Goal: Transaction & Acquisition: Purchase product/service

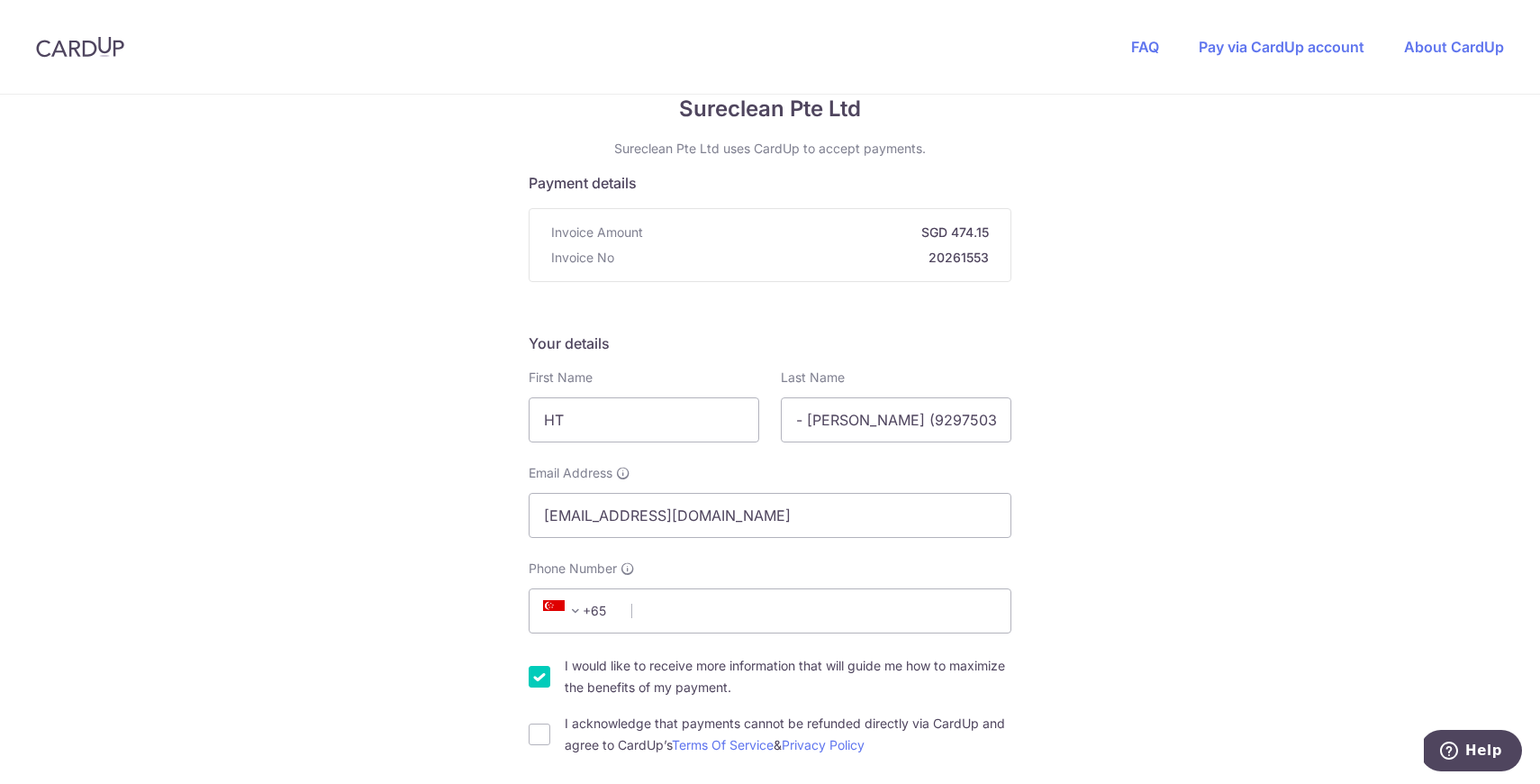
scroll to position [65, 0]
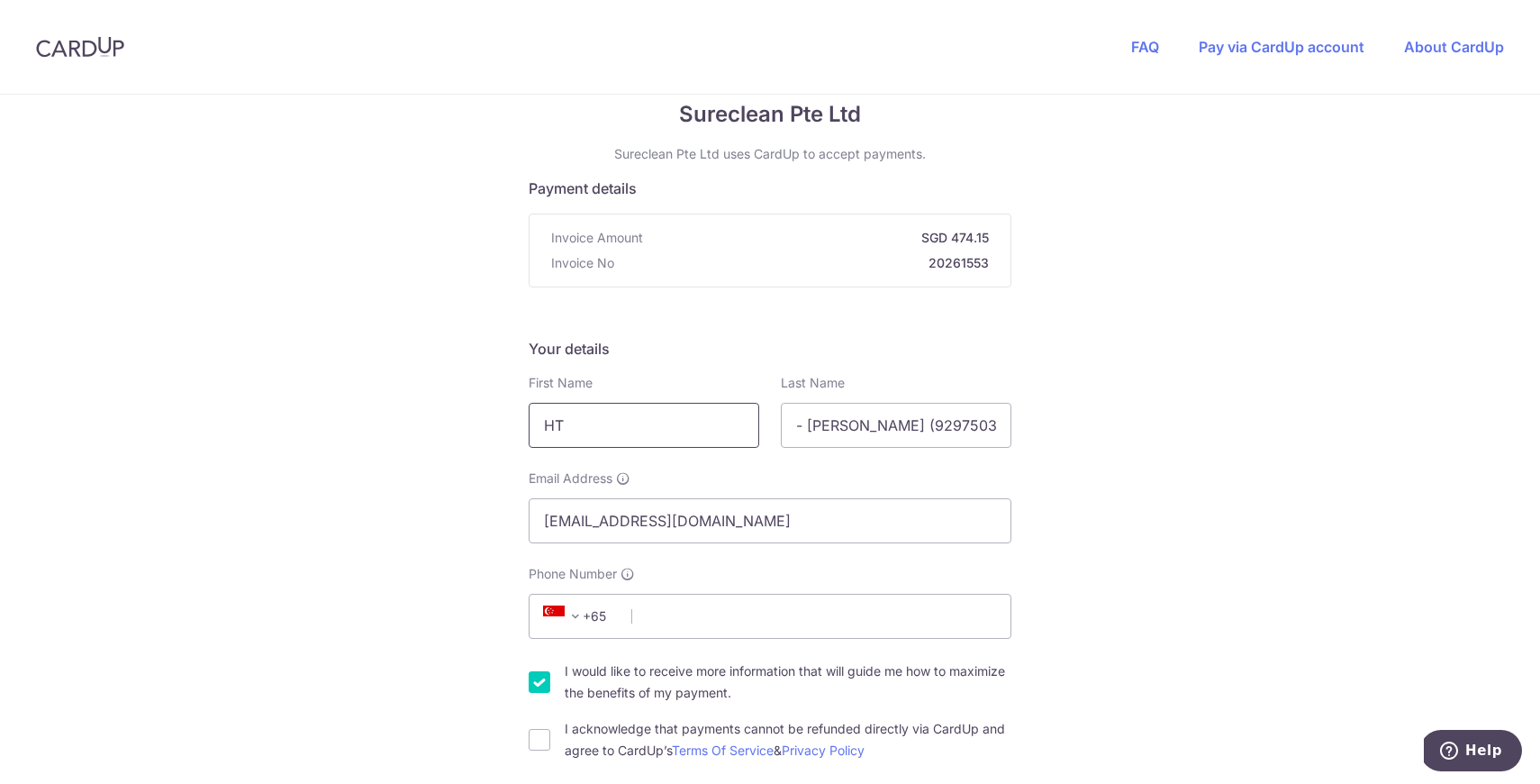
click at [707, 443] on input "HT" at bounding box center [644, 425] width 230 height 45
type input "[PERSON_NAME]"
click at [862, 425] on input "- [PERSON_NAME] (92975039)" at bounding box center [896, 425] width 230 height 45
drag, startPoint x: 981, startPoint y: 429, endPoint x: 724, endPoint y: 424, distance: 257.0
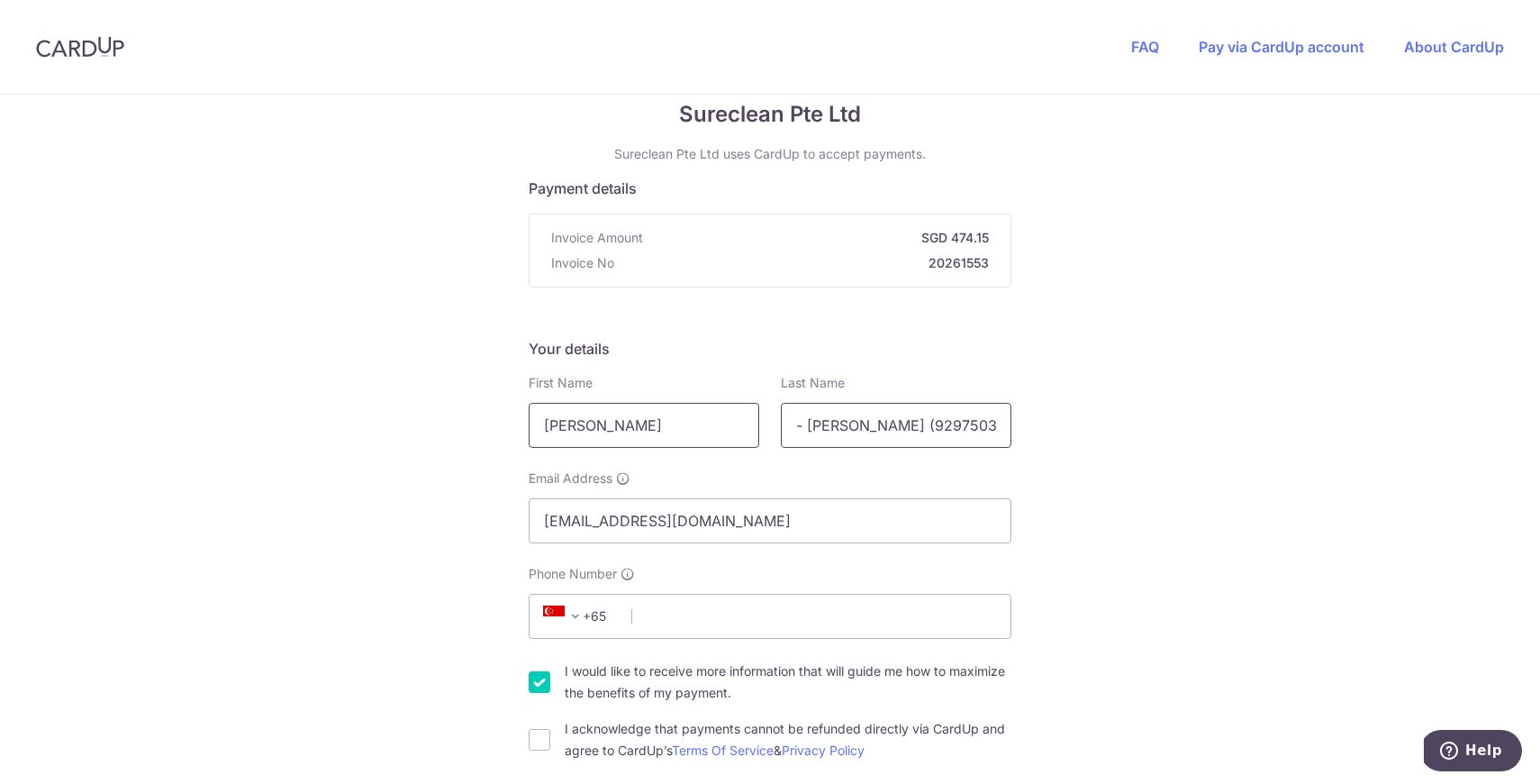
click at [724, 424] on div "First Name [PERSON_NAME] Last Name - [PERSON_NAME] (92975039)" at bounding box center [770, 410] width 504 height 73
type input "Kee"
click at [671, 602] on input "Phone Number" at bounding box center [770, 616] width 483 height 45
type input "92975039"
click at [528, 687] on input "I would like to receive more information that will guide me how to maximize the…" at bounding box center [539, 682] width 22 height 22
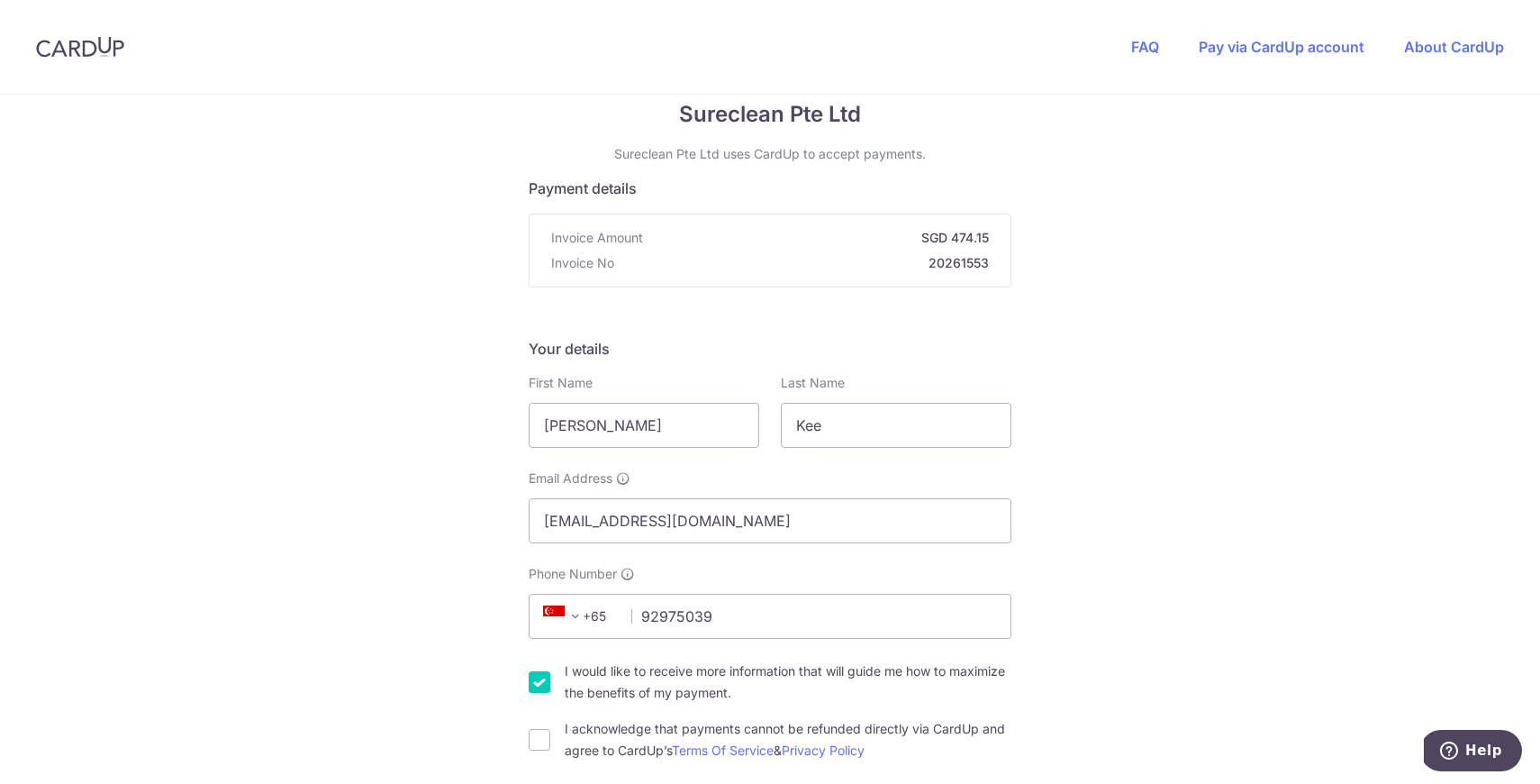
checkbox input "false"
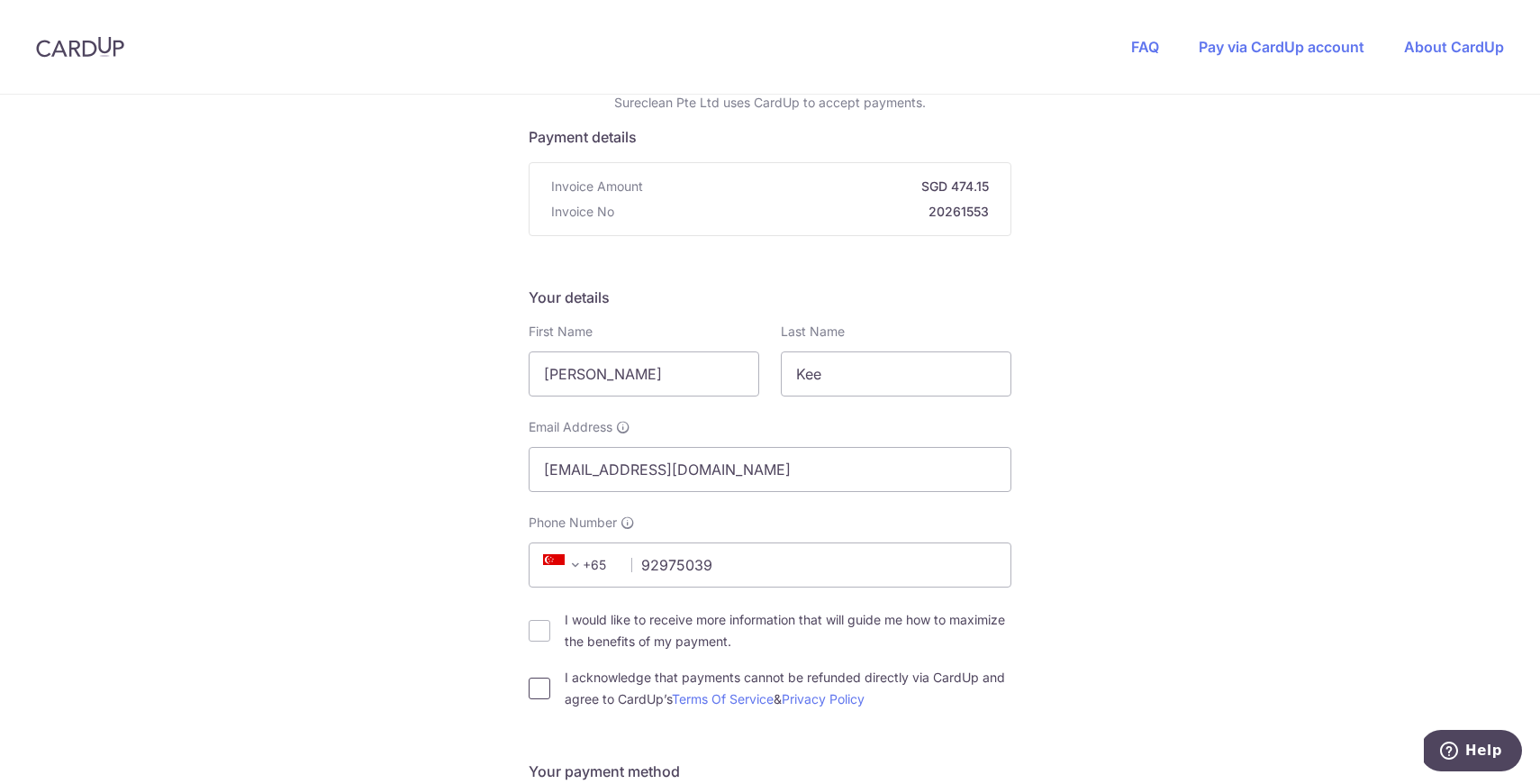
click at [536, 690] on input "I acknowledge that payments cannot be refunded directly via CardUp and agree to…" at bounding box center [539, 688] width 22 height 22
checkbox input "true"
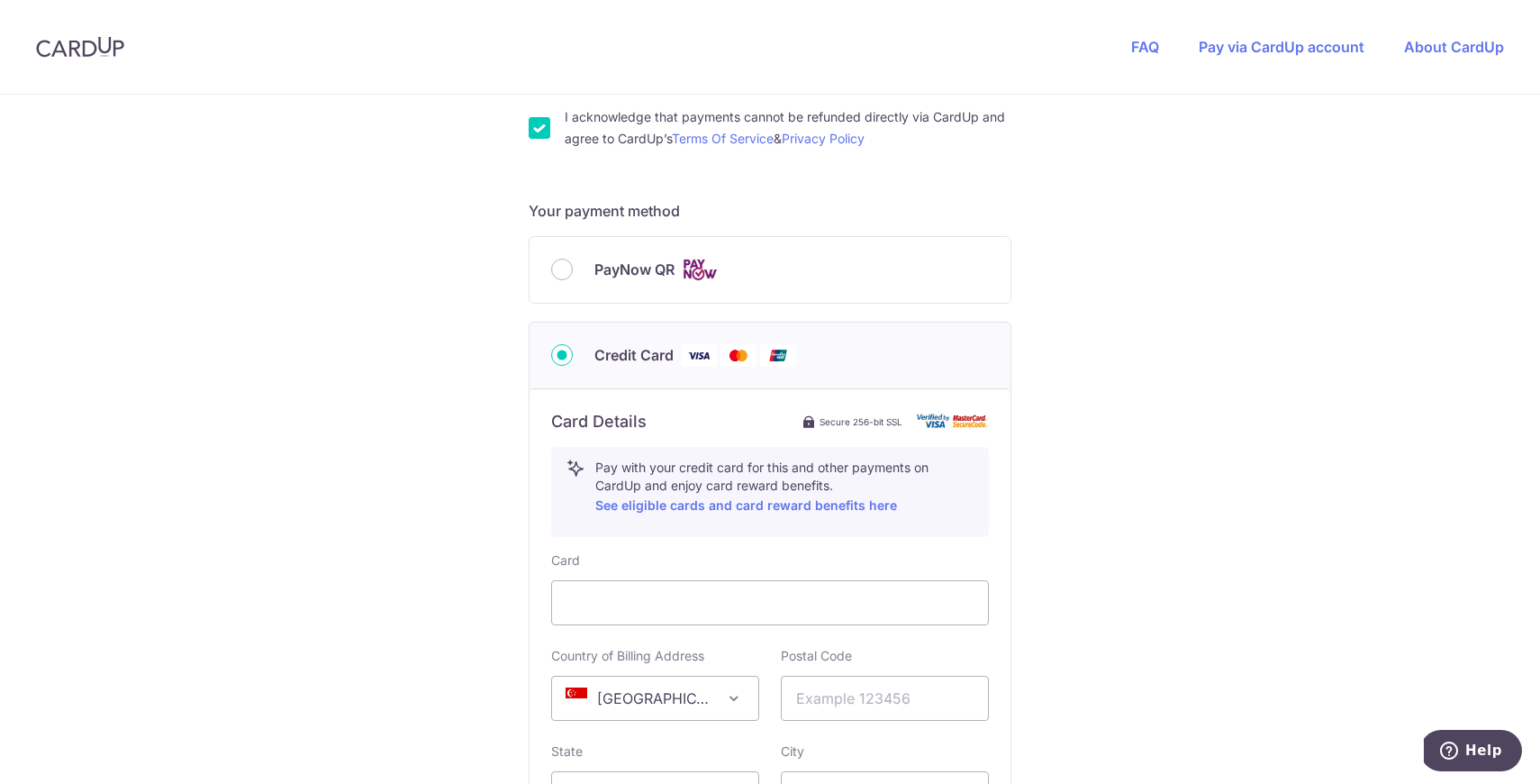
scroll to position [687, 0]
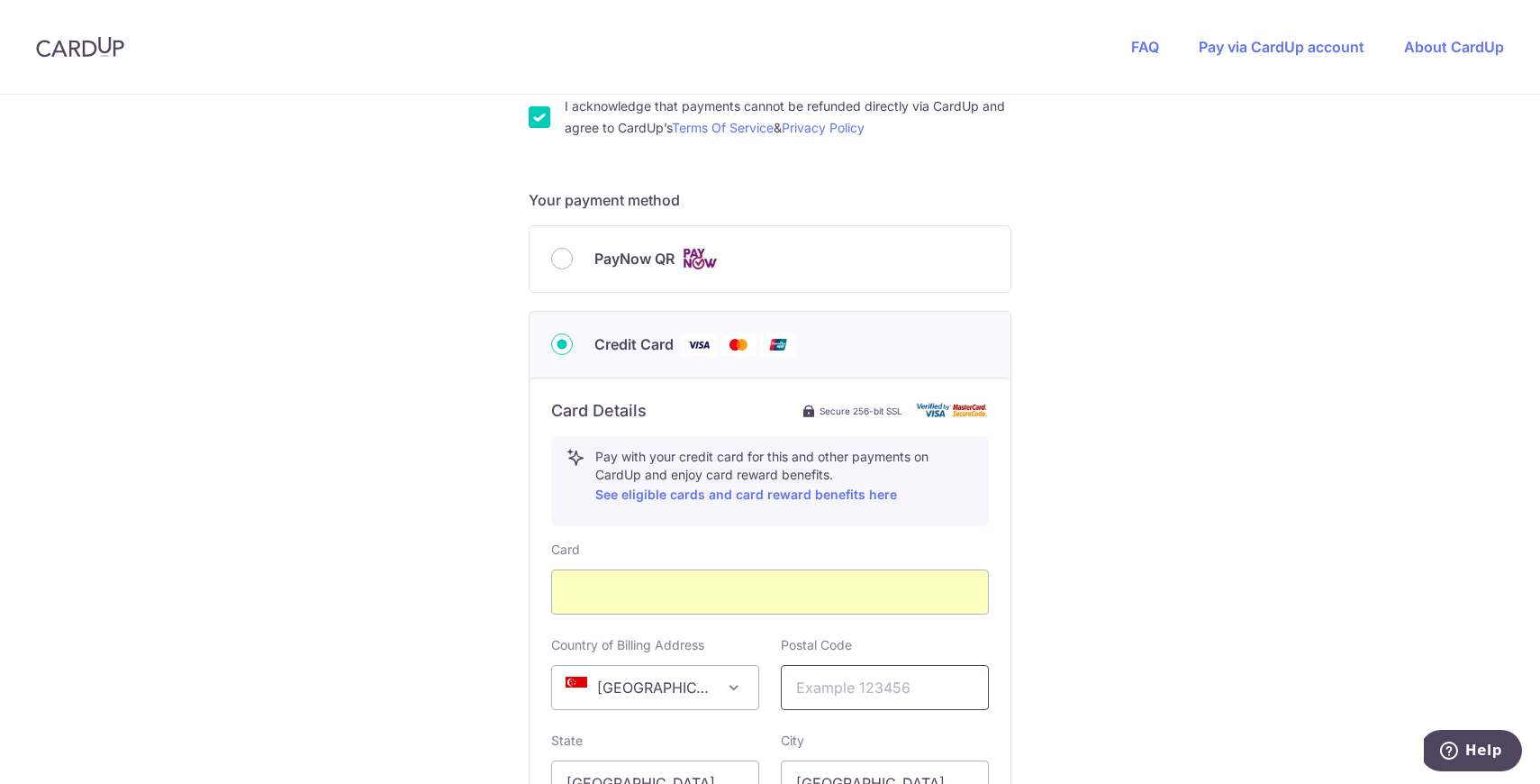
click at [858, 692] on input "text" at bounding box center [886, 687] width 208 height 45
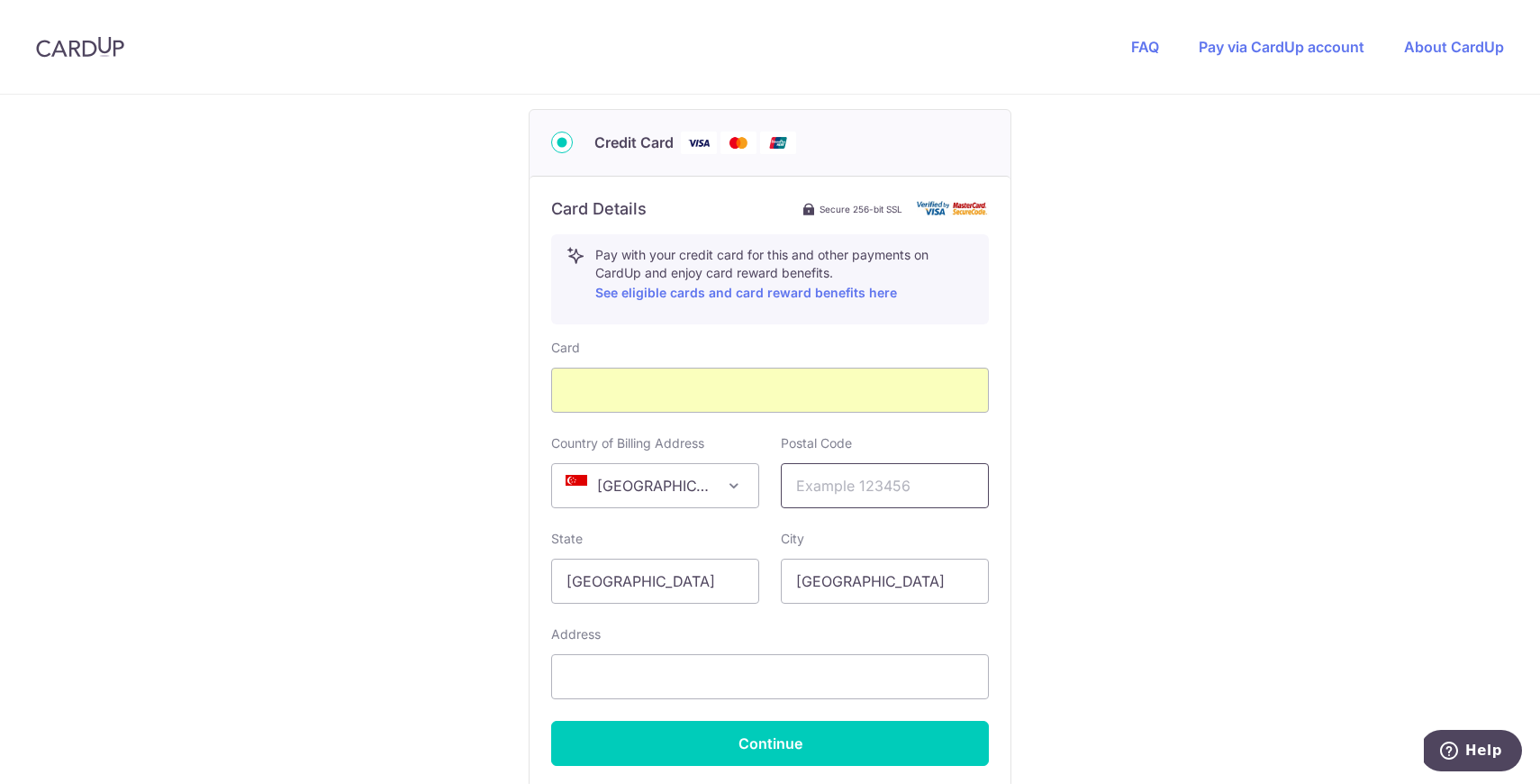
scroll to position [894, 0]
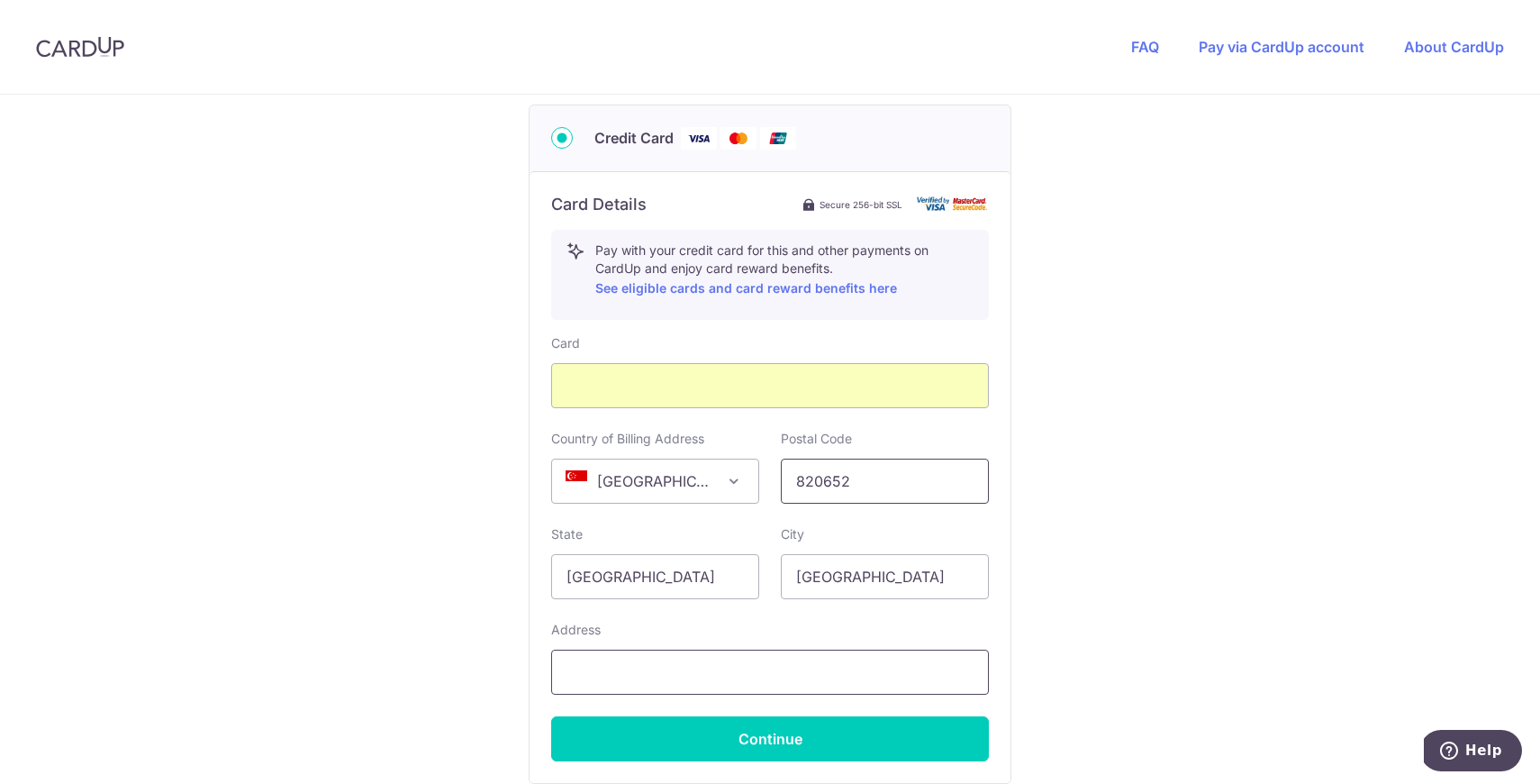
type input "820652"
click at [772, 671] on input "text" at bounding box center [770, 672] width 438 height 45
click at [1346, 421] on div "You are paying Sureclean Pte Ltd Sureclean Pte Ltd uses CardUp to accept paymen…" at bounding box center [770, 80] width 1540 height 1757
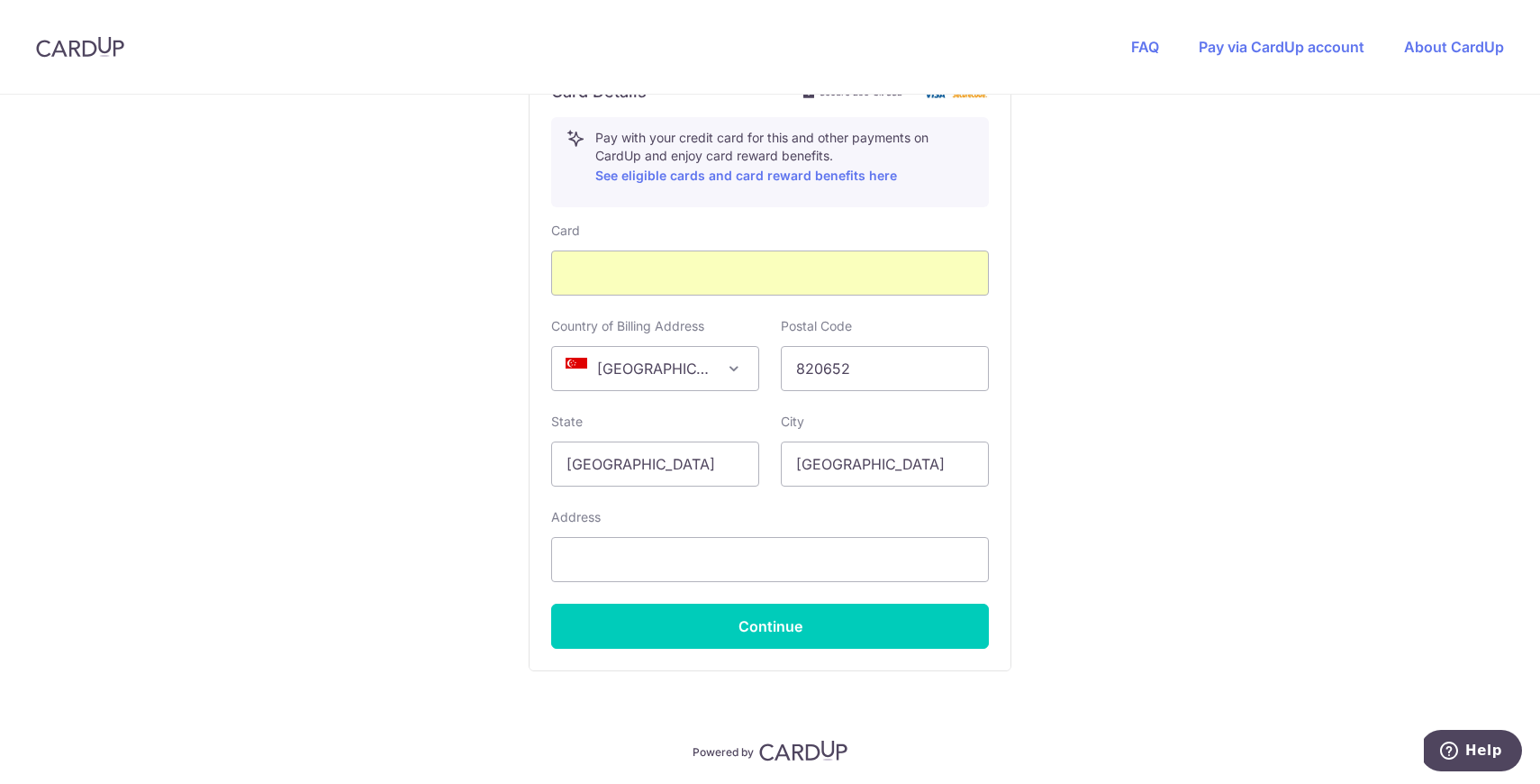
scroll to position [1068, 0]
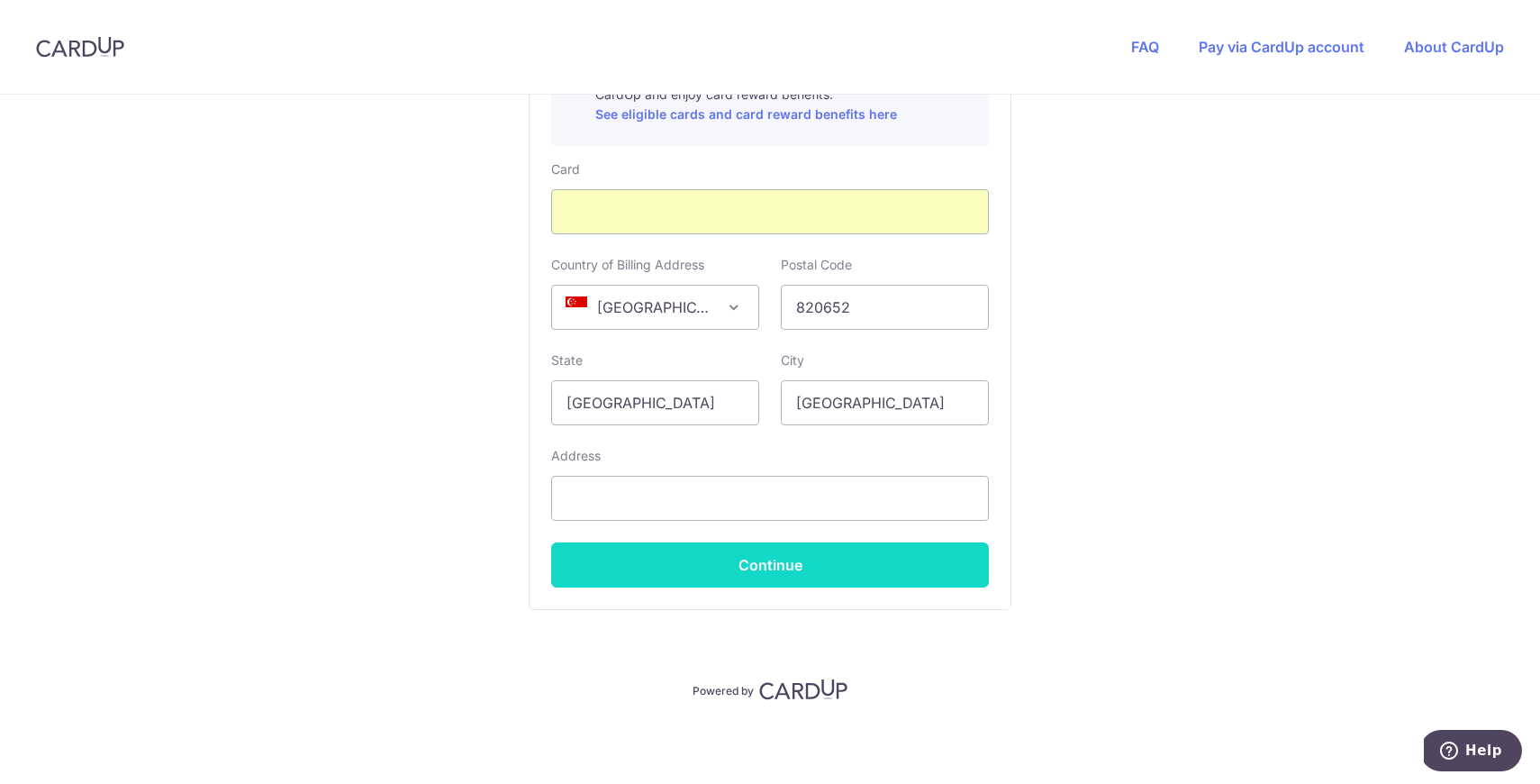
click at [899, 569] on button "Continue" at bounding box center [770, 565] width 438 height 45
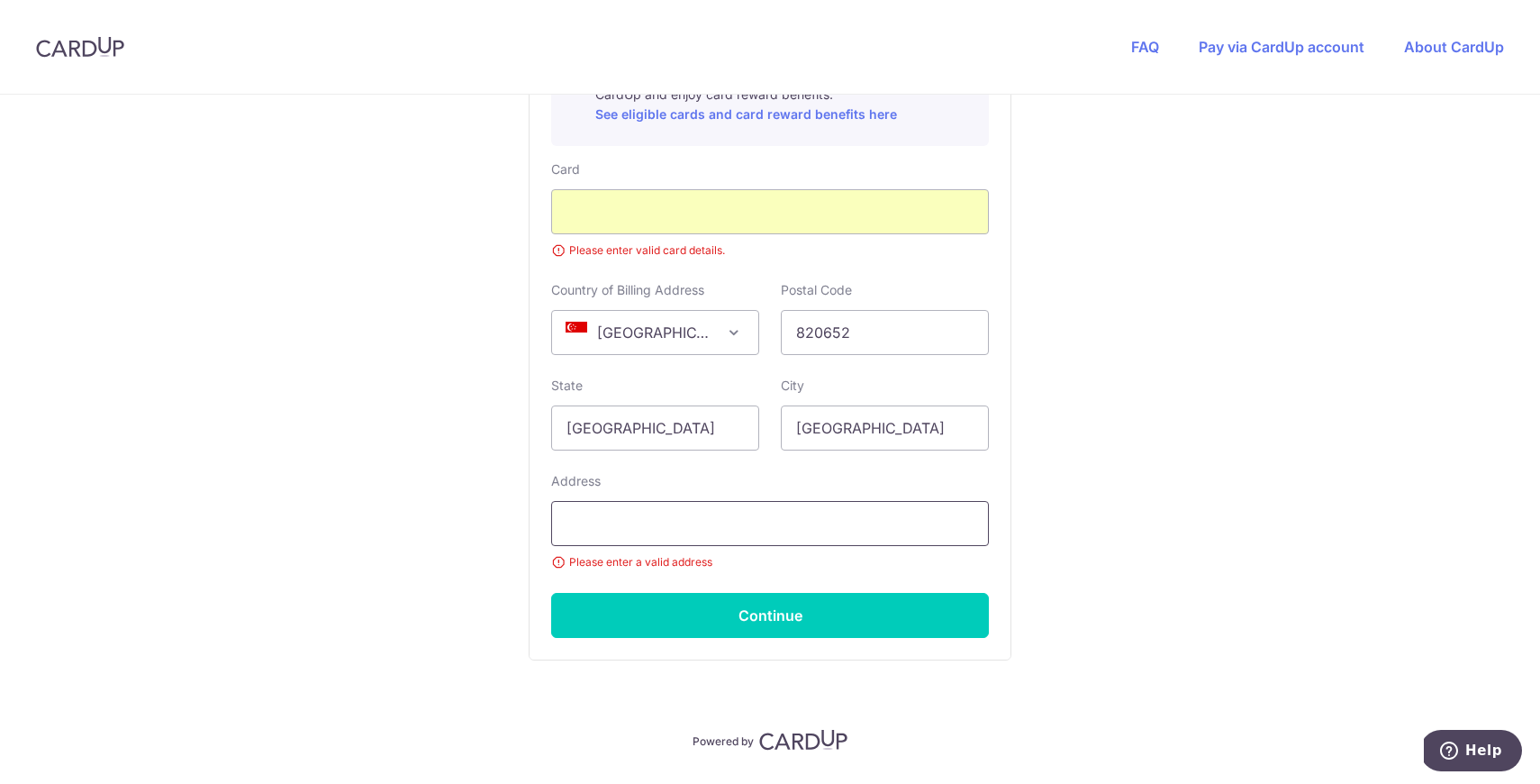
click at [889, 532] on input "text" at bounding box center [770, 524] width 438 height 45
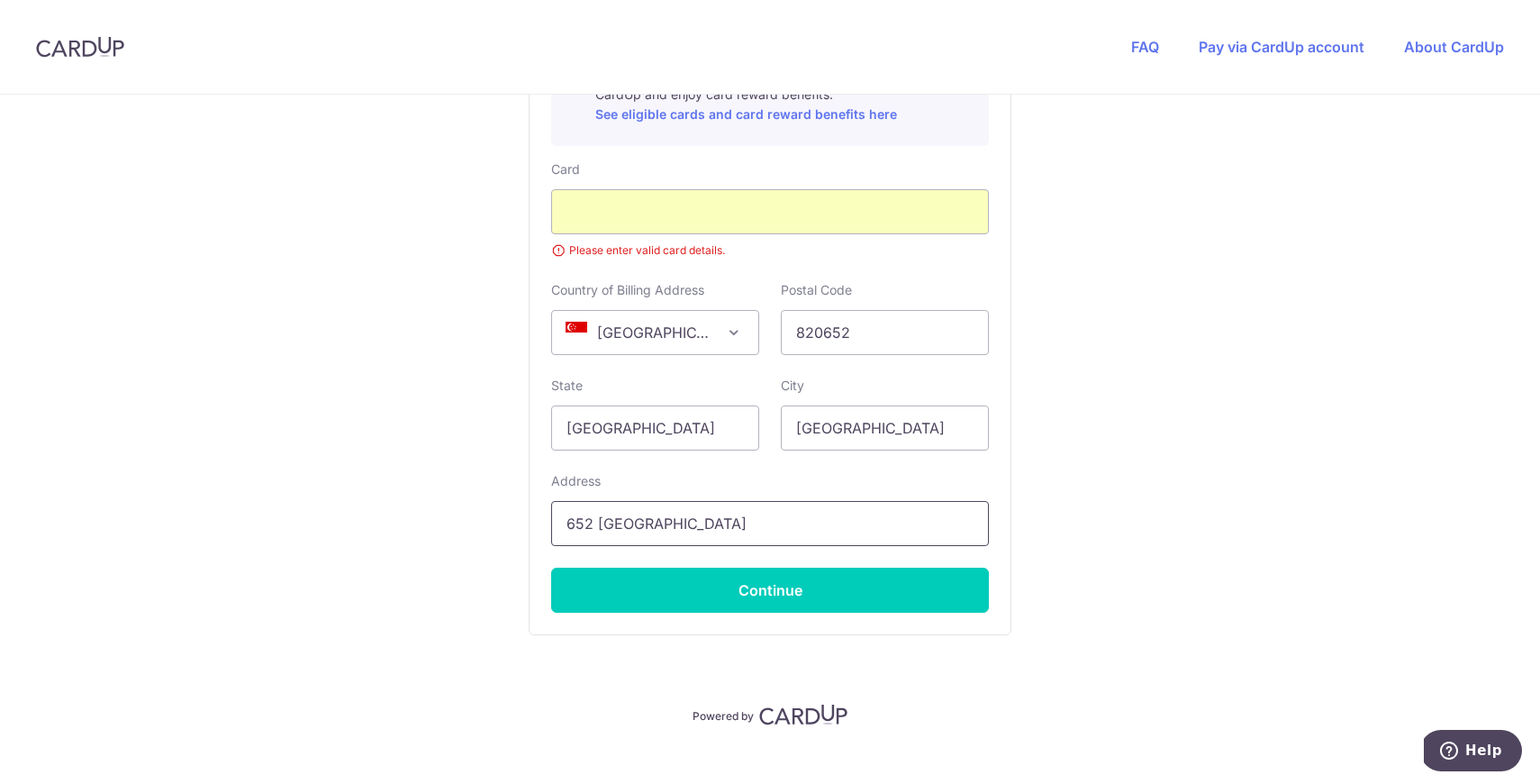
type input "652 [GEOGRAPHIC_DATA]"
click at [984, 598] on div "Card Details Secure 256-bit SSL Pay with your credit card for this and other pa…" at bounding box center [770, 315] width 481 height 637
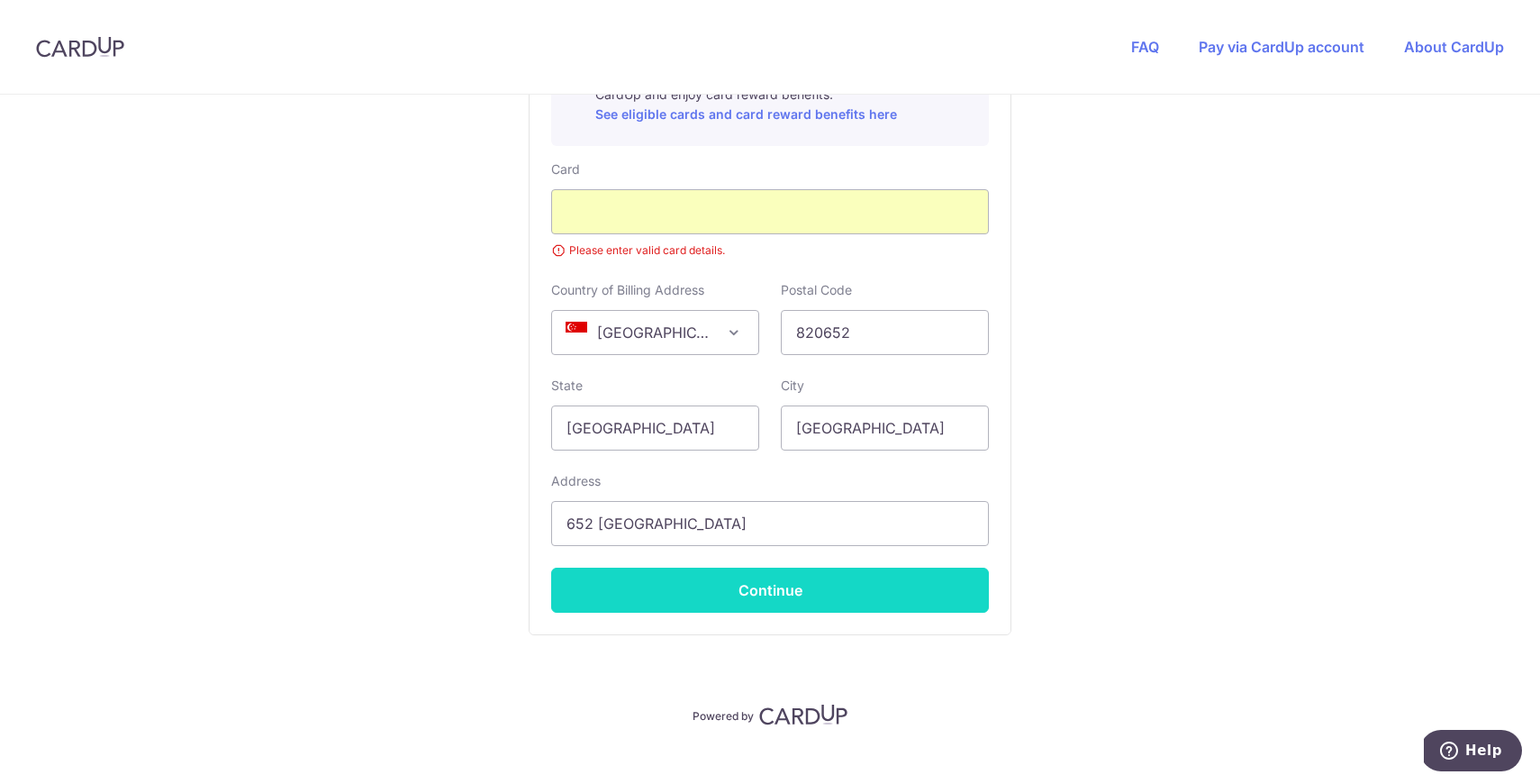
click at [954, 594] on button "Continue" at bounding box center [770, 590] width 438 height 45
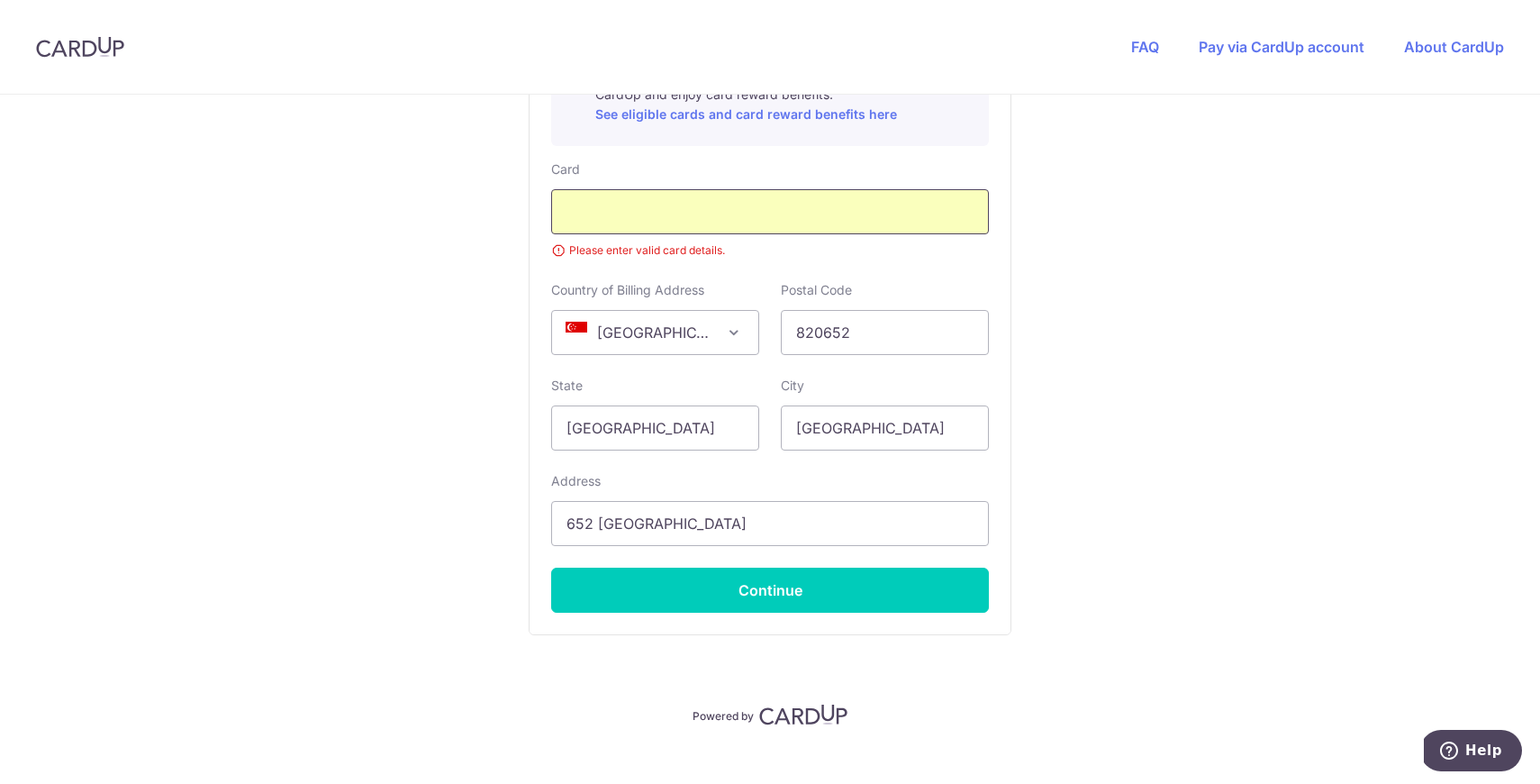
click at [946, 222] on div at bounding box center [770, 212] width 438 height 45
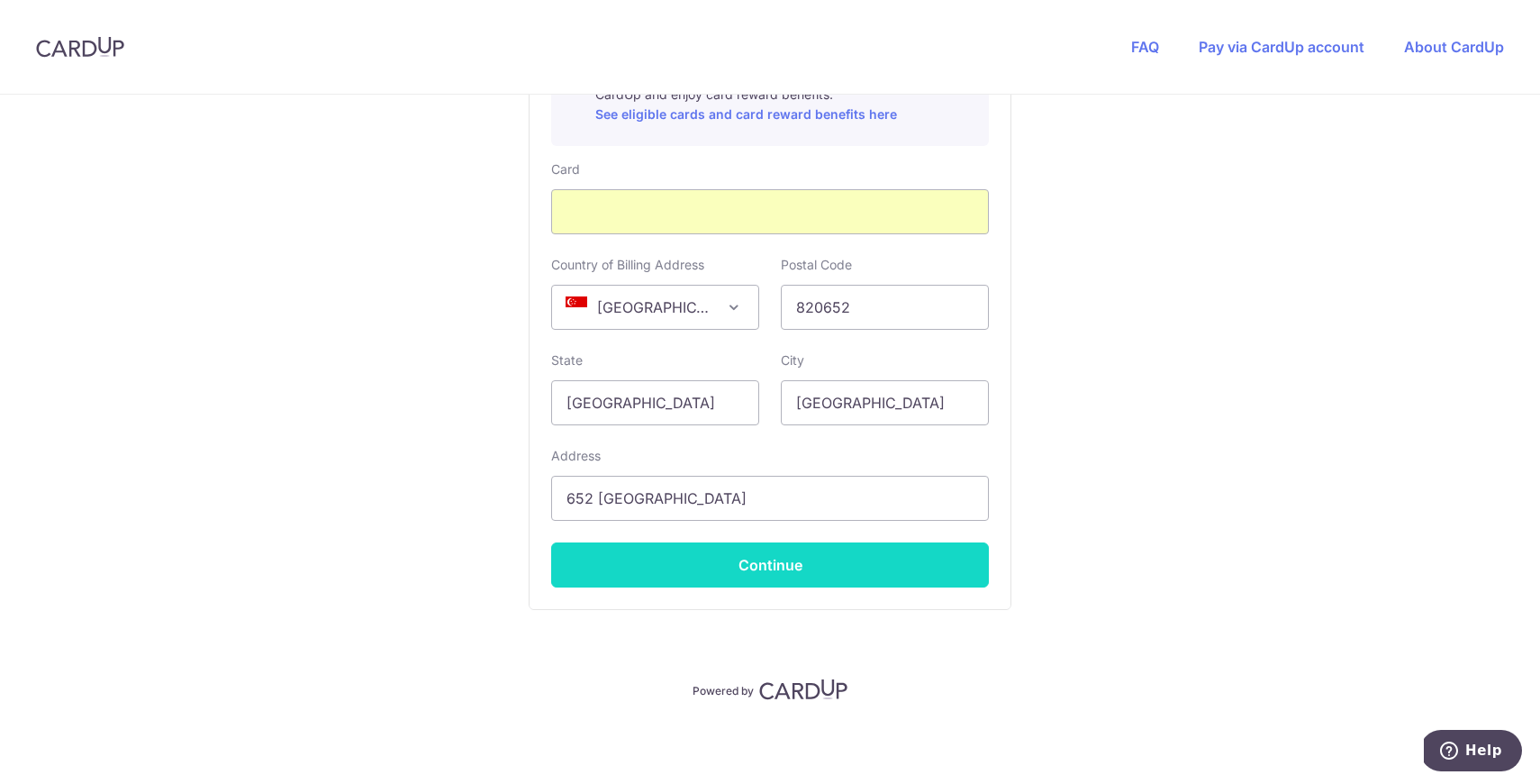
click at [864, 565] on button "Continue" at bounding box center [770, 565] width 438 height 45
type input "**** 1720"
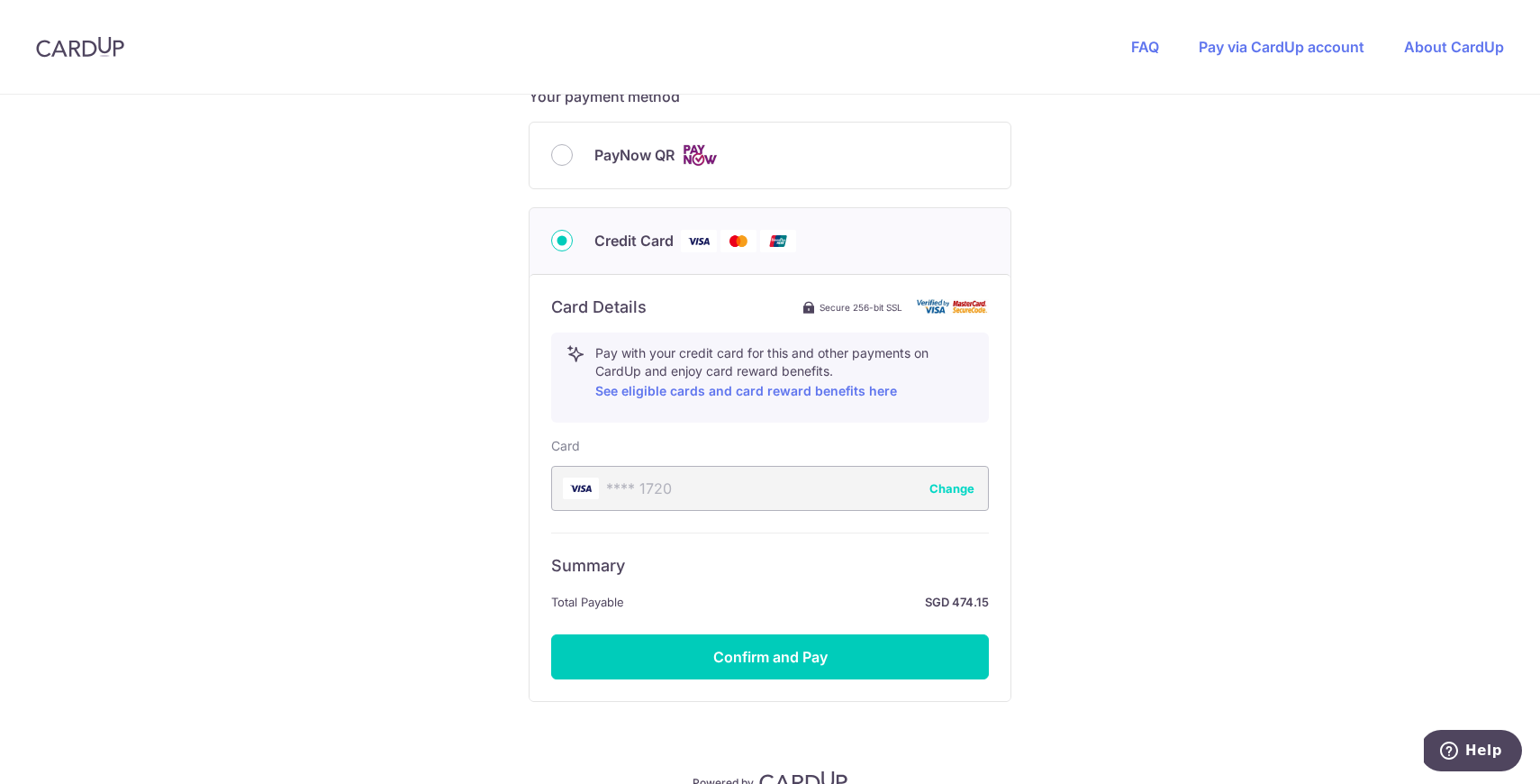
scroll to position [792, 0]
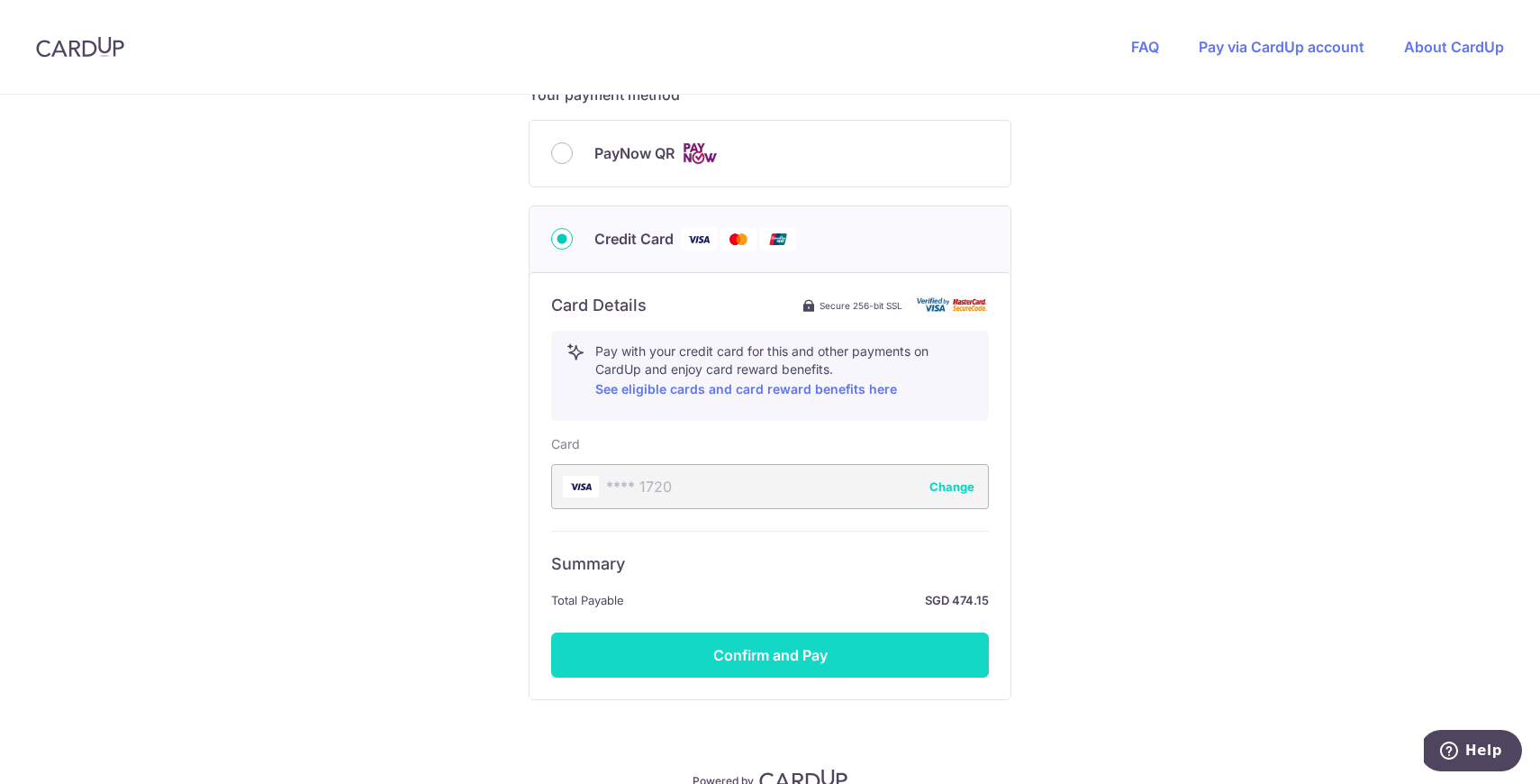
click at [854, 649] on button "Confirm and Pay" at bounding box center [770, 655] width 438 height 45
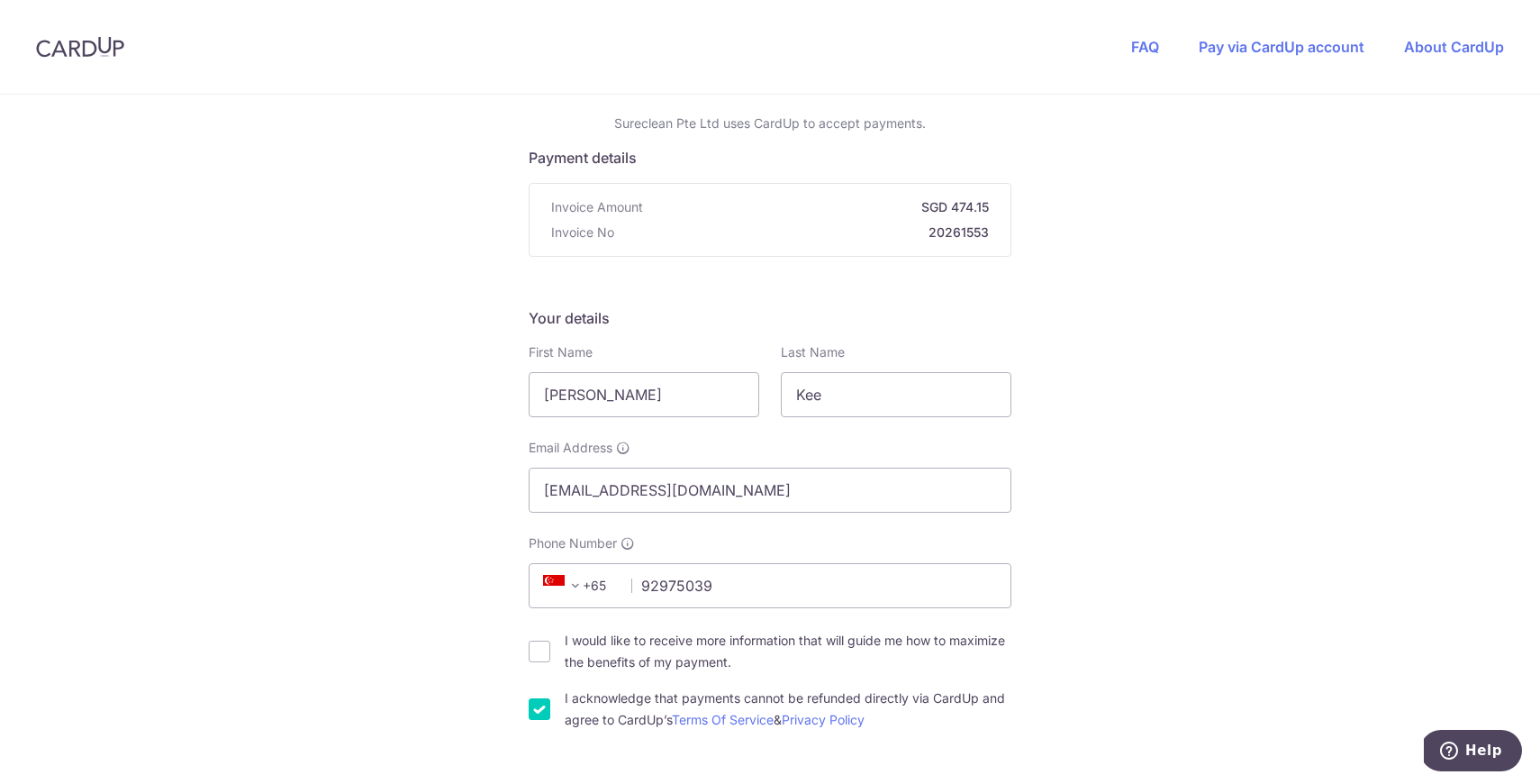
scroll to position [0, 0]
